Goal: Book appointment/travel/reservation

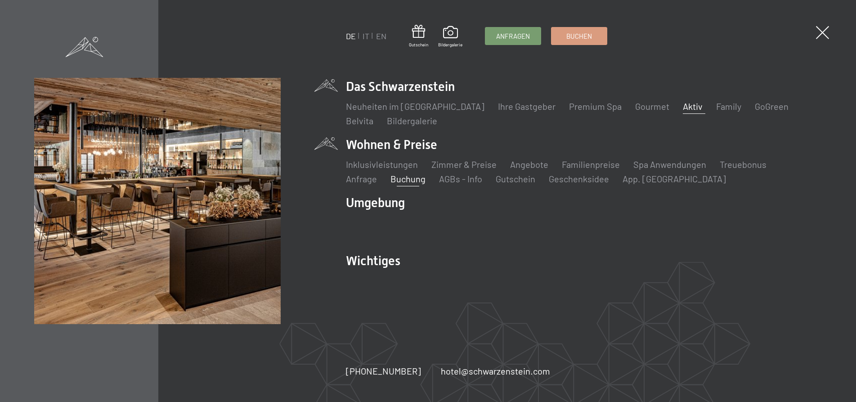
click at [683, 107] on link "Aktiv" at bounding box center [693, 106] width 20 height 11
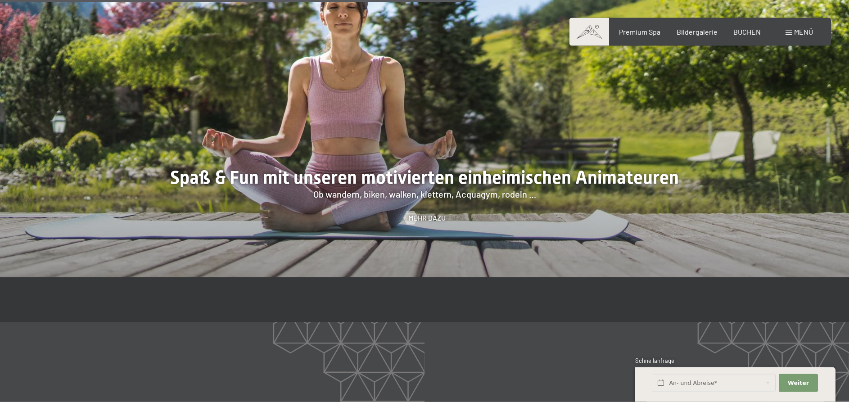
scroll to position [1422, 0]
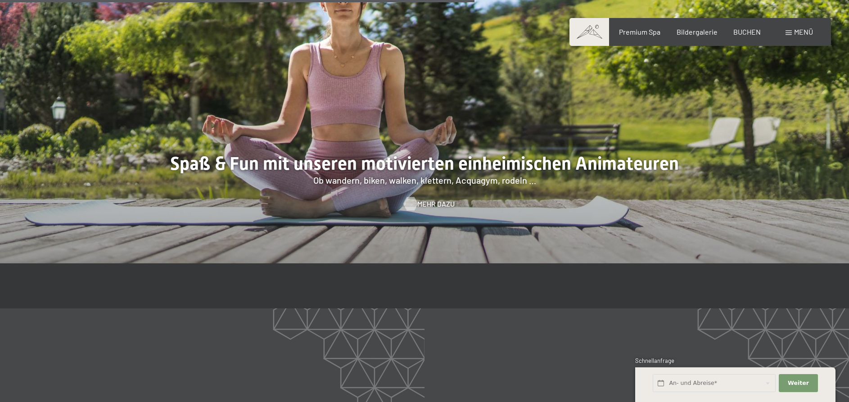
click at [422, 207] on span "Mehr dazu" at bounding box center [435, 204] width 37 height 10
click at [422, 207] on img at bounding box center [424, 153] width 360 height 154
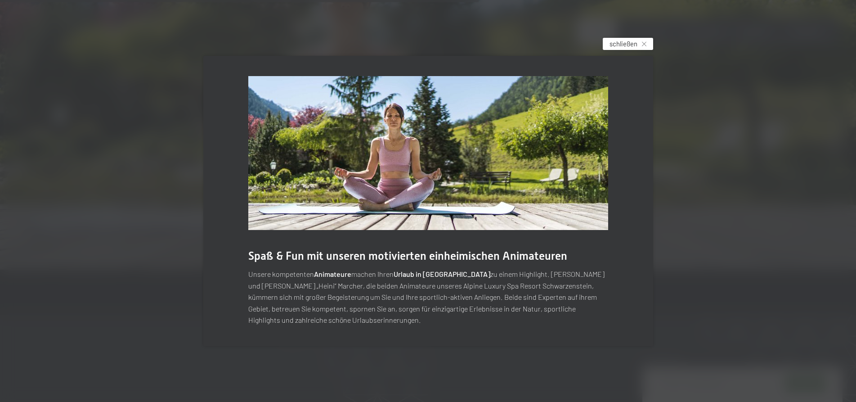
click at [623, 41] on span "schließen" at bounding box center [624, 43] width 28 height 9
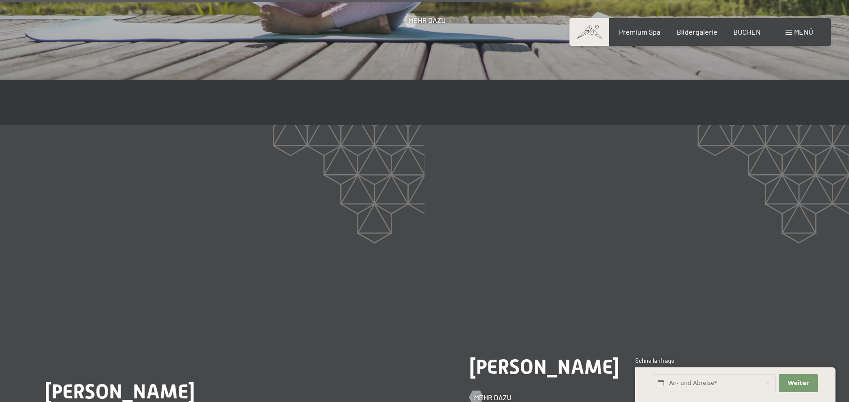
scroll to position [1698, 0]
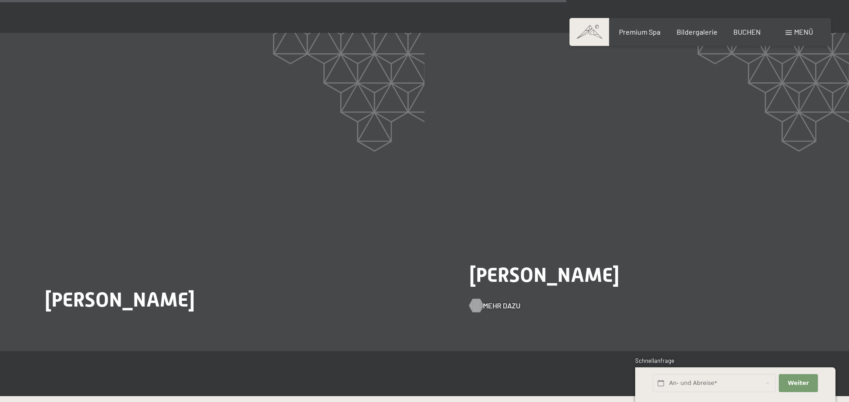
click at [498, 310] on span "Mehr dazu" at bounding box center [501, 306] width 37 height 10
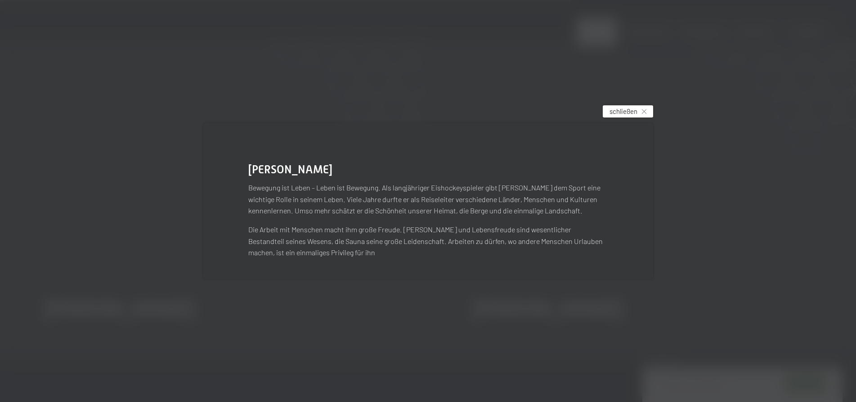
click at [632, 110] on span "schließen" at bounding box center [624, 111] width 28 height 9
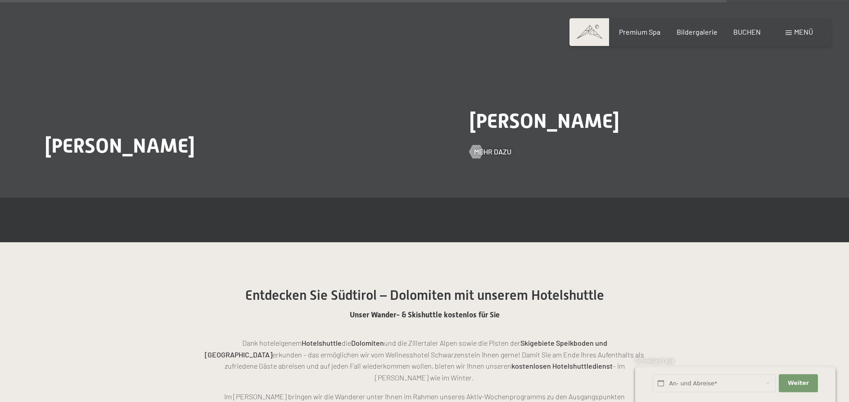
scroll to position [2203, 0]
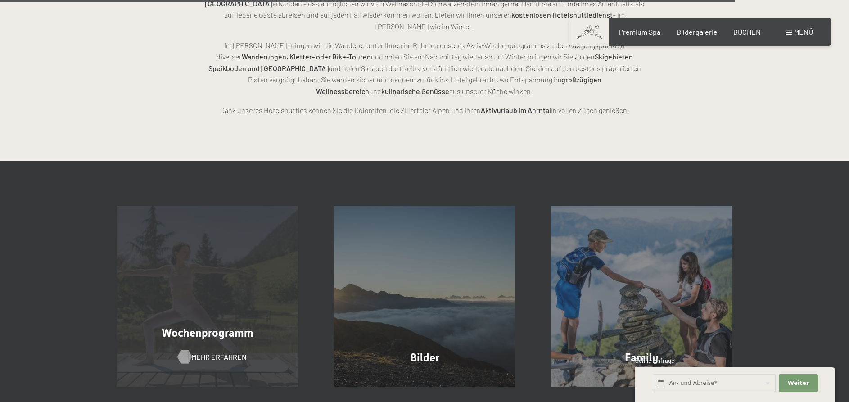
click at [198, 352] on span "Mehr erfahren" at bounding box center [218, 357] width 55 height 10
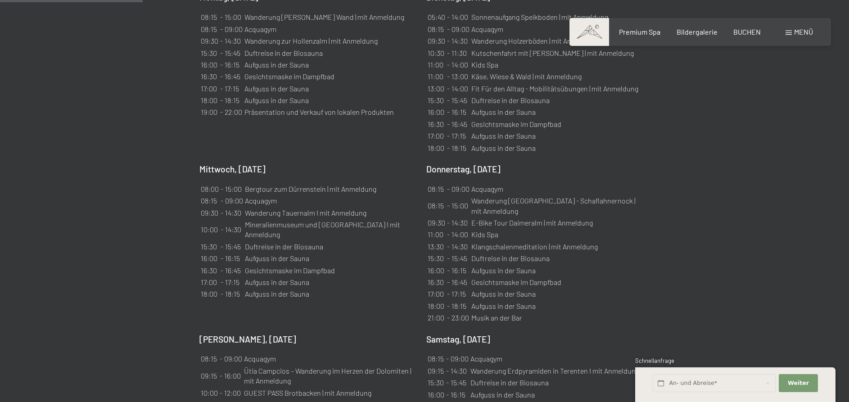
scroll to position [734, 0]
